Goal: Find specific page/section: Find specific page/section

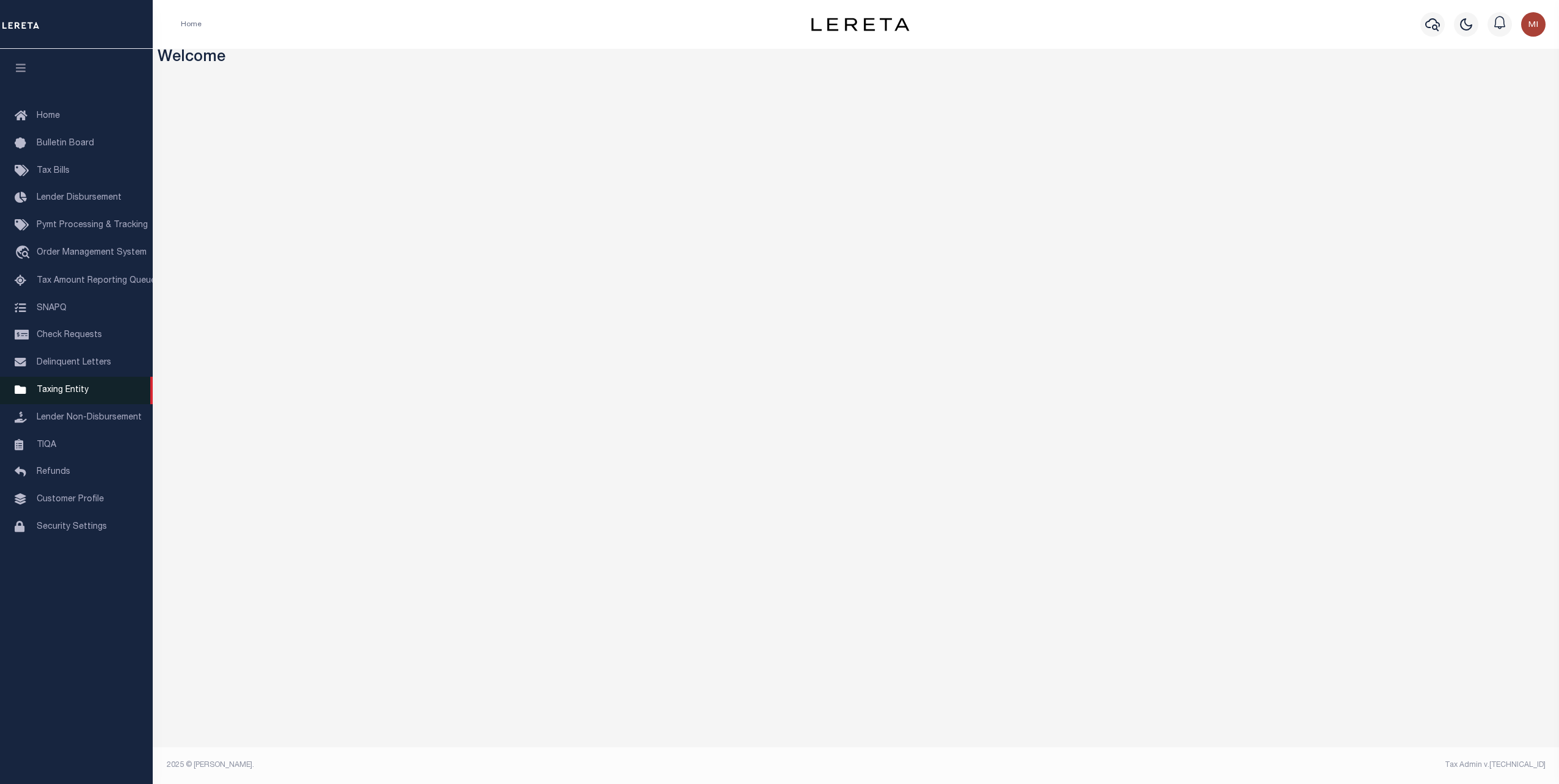
click at [70, 394] on span "Taxing Entity" at bounding box center [62, 390] width 52 height 9
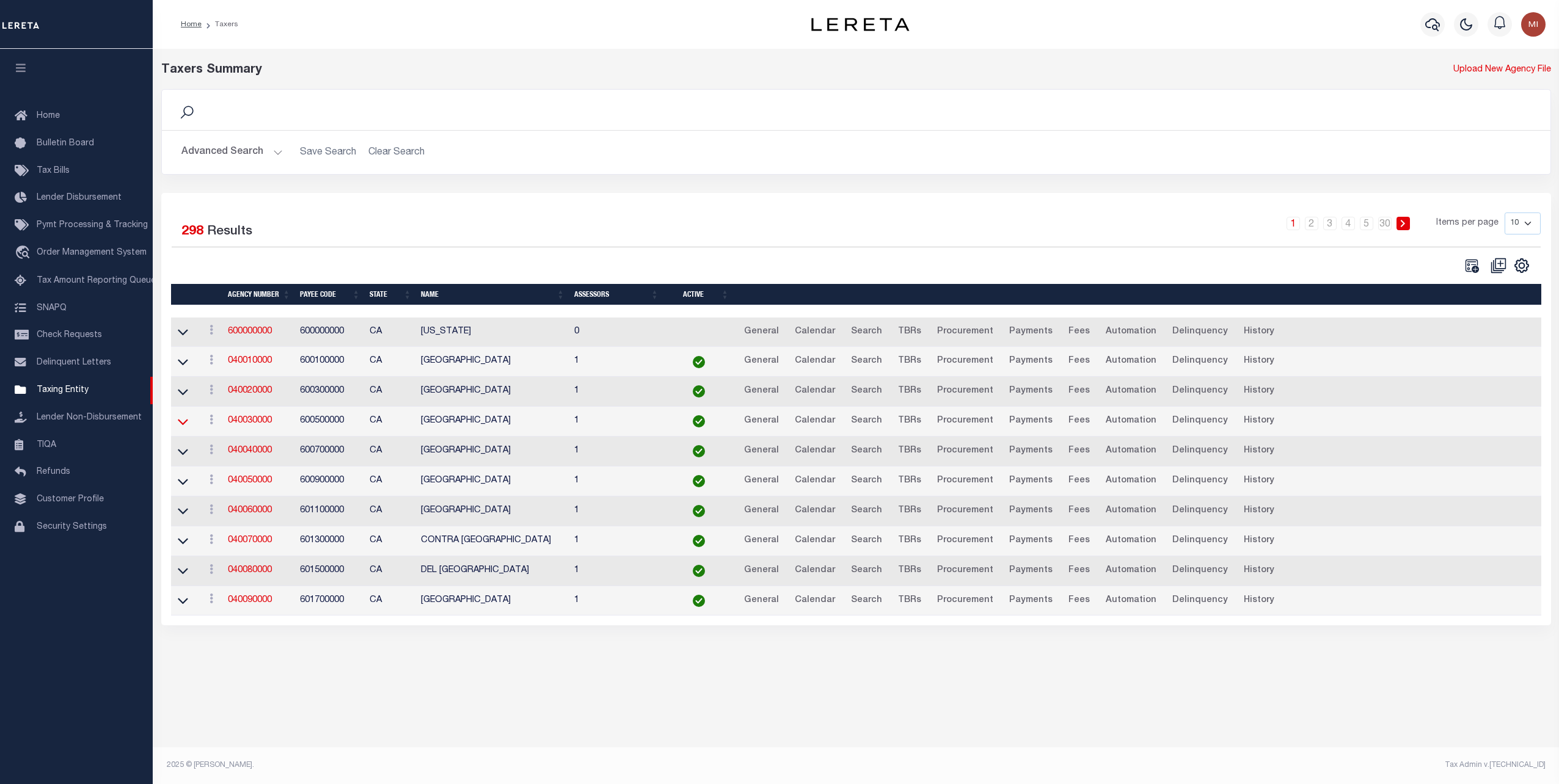
click at [185, 419] on icon at bounding box center [183, 421] width 10 height 13
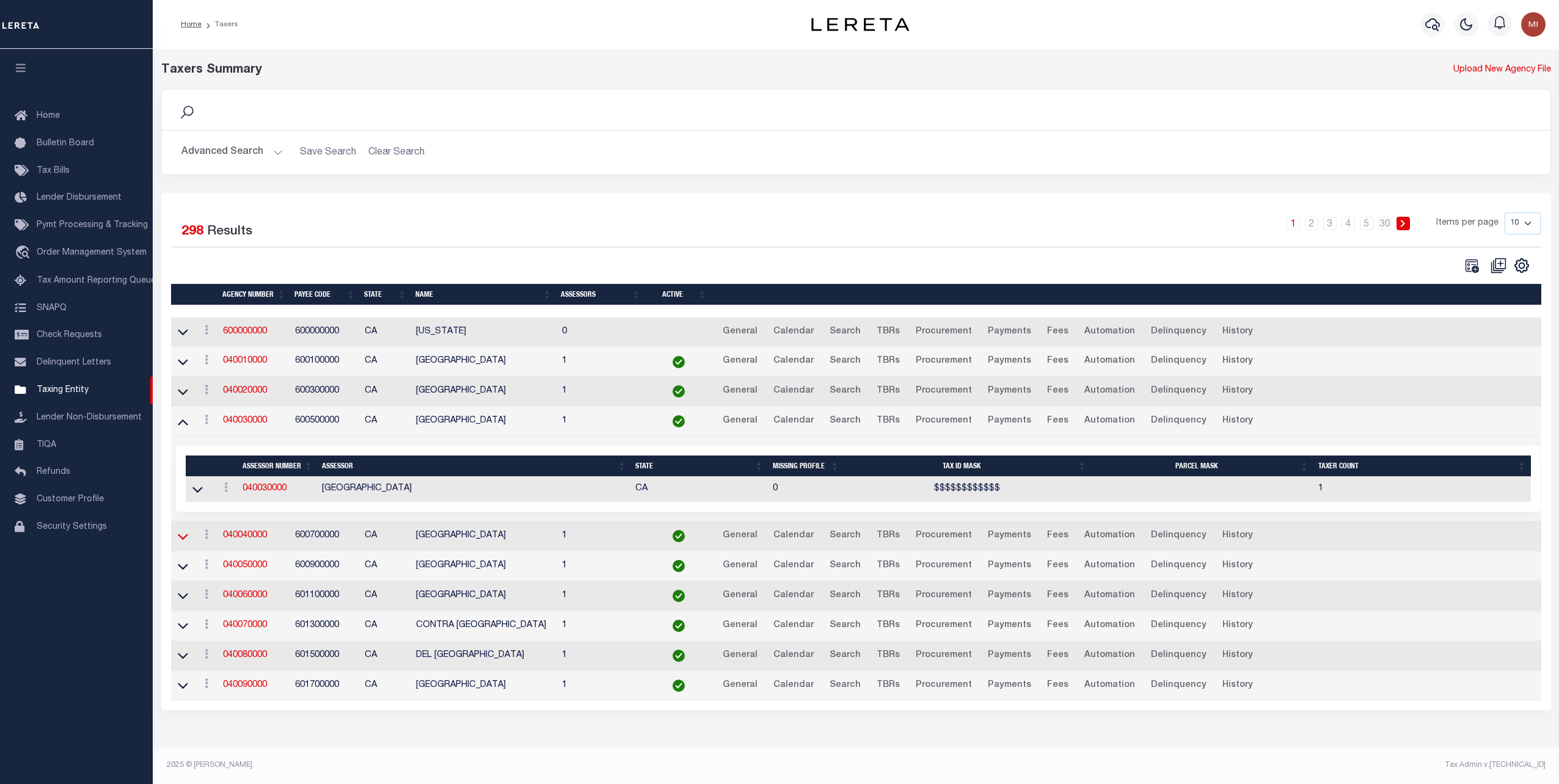
click at [182, 537] on icon at bounding box center [183, 537] width 10 height 6
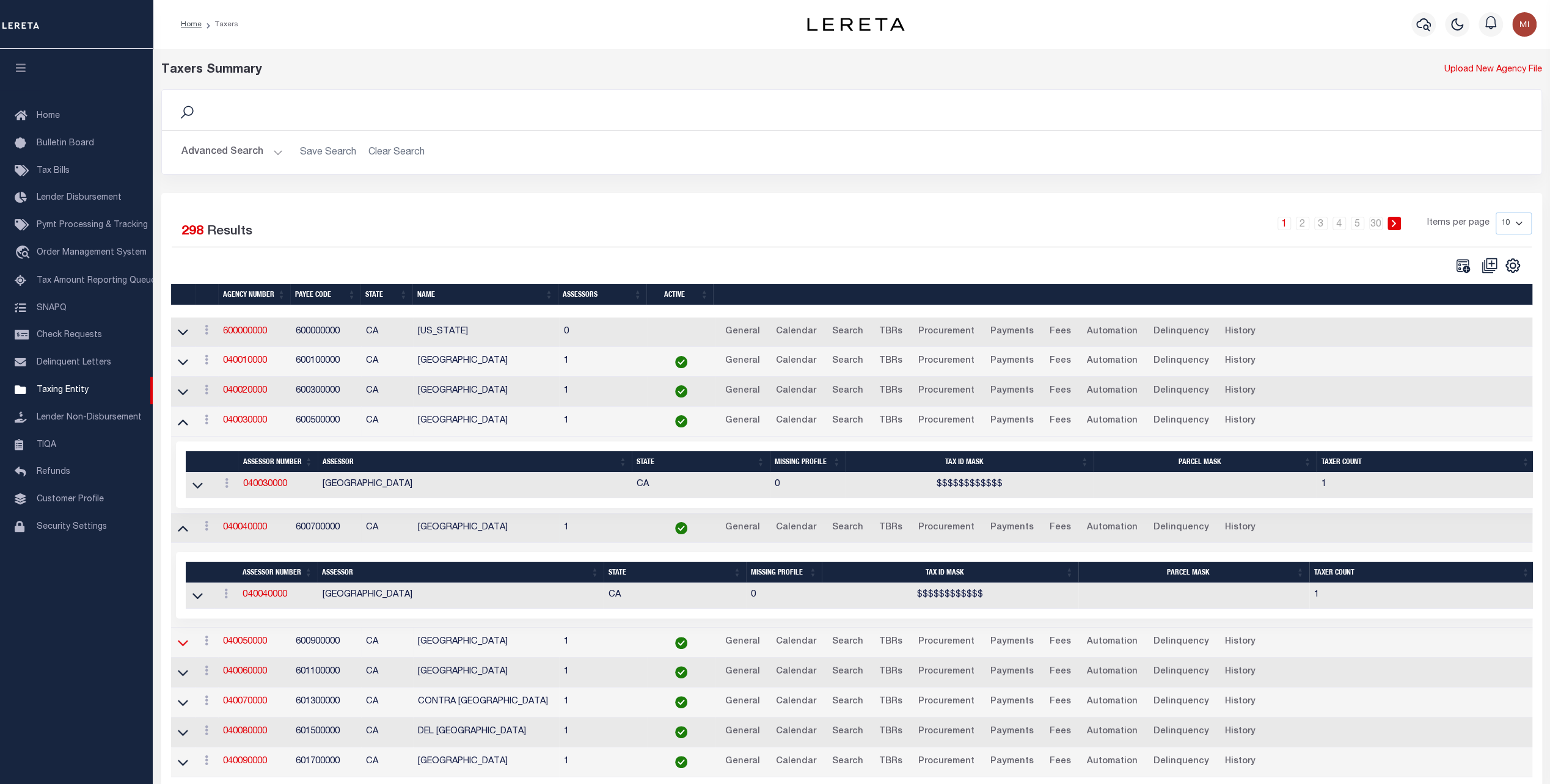
click at [182, 642] on icon at bounding box center [183, 642] width 10 height 13
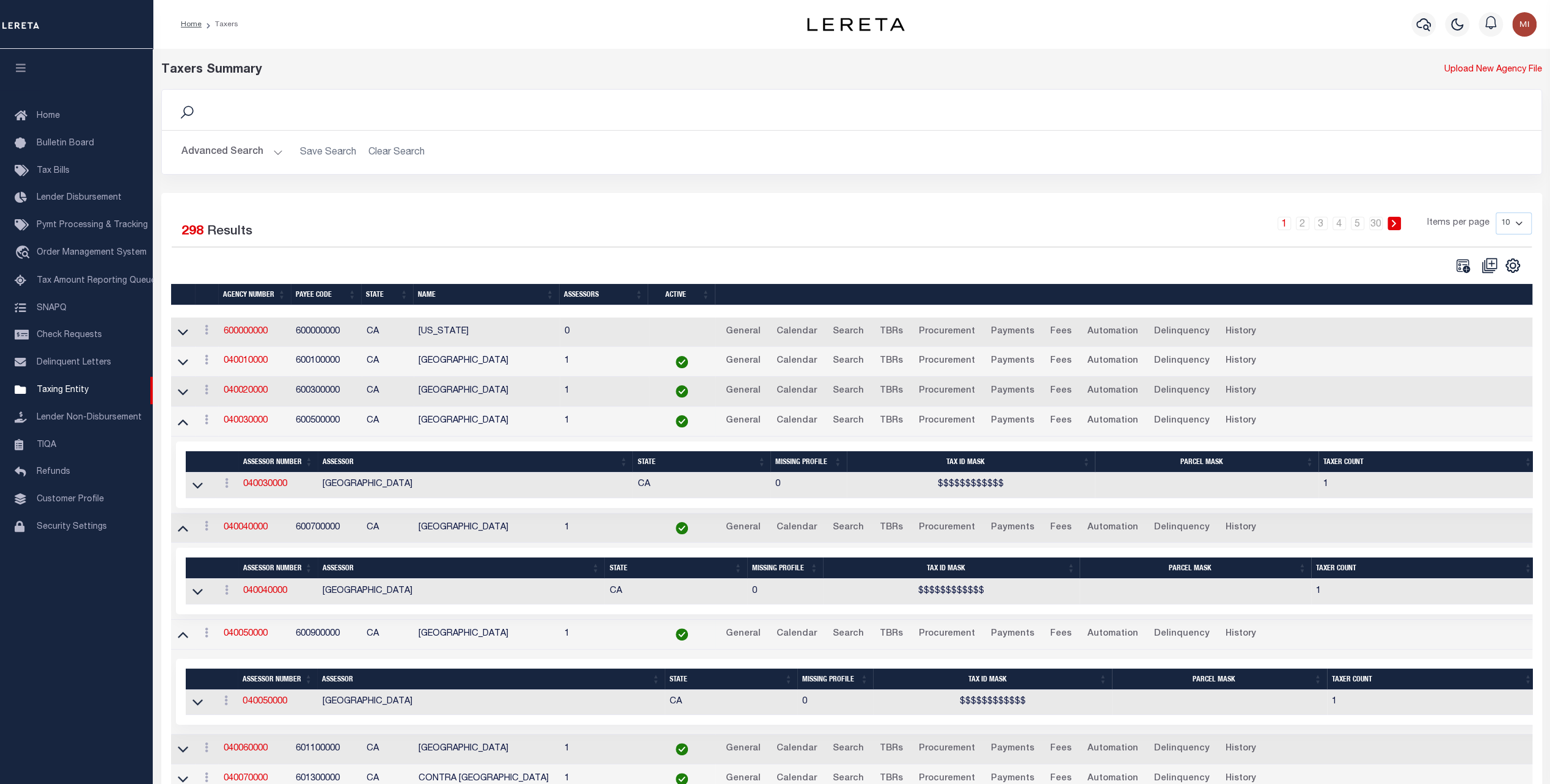
click at [188, 746] on link at bounding box center [183, 748] width 14 height 9
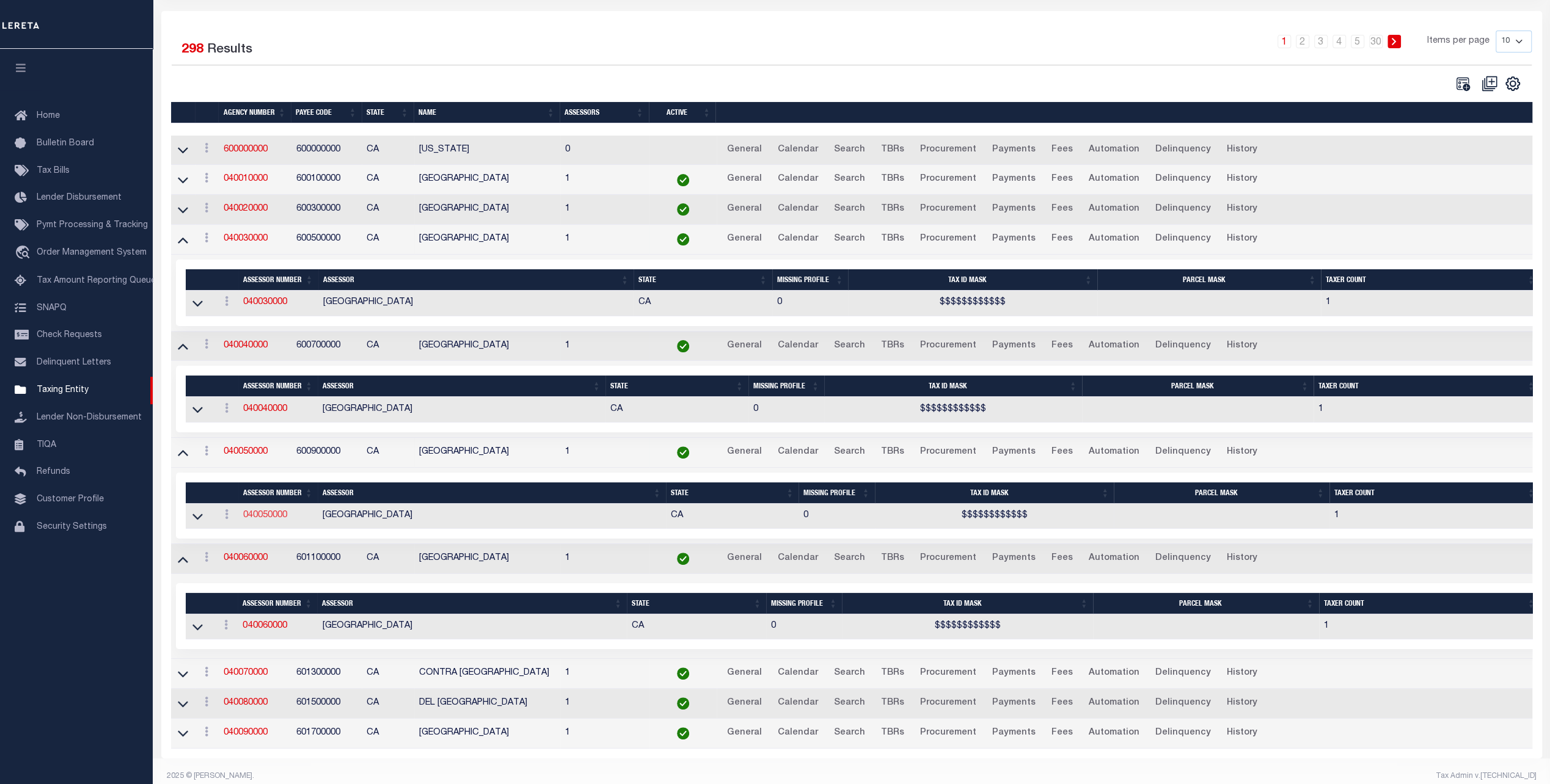
scroll to position [194, 0]
